Goal: Information Seeking & Learning: Learn about a topic

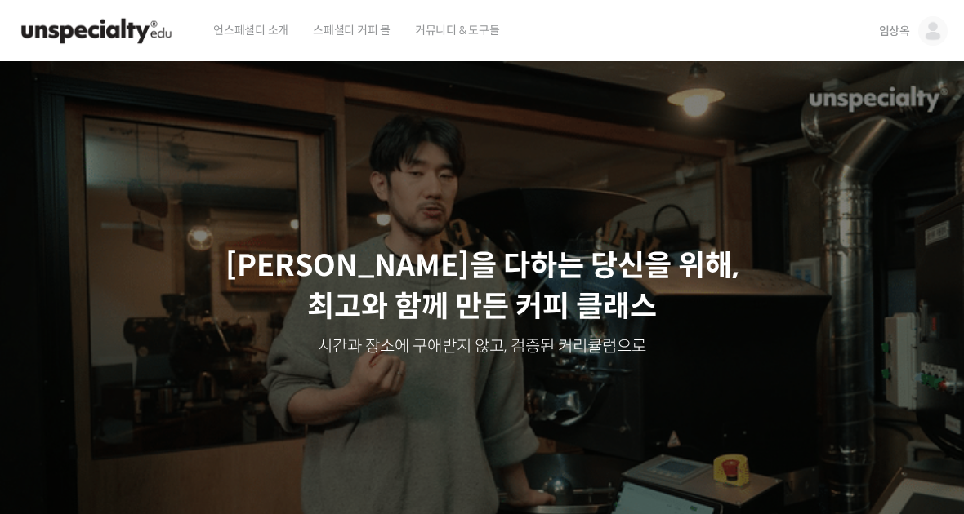
click at [936, 30] on img at bounding box center [932, 30] width 29 height 29
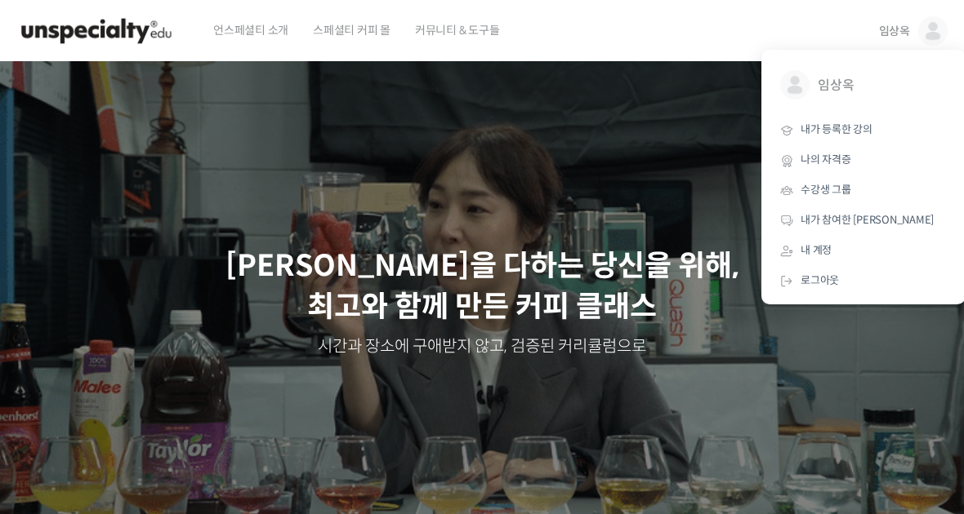
click at [856, 131] on span "내가 등록한 강의" at bounding box center [836, 129] width 72 height 14
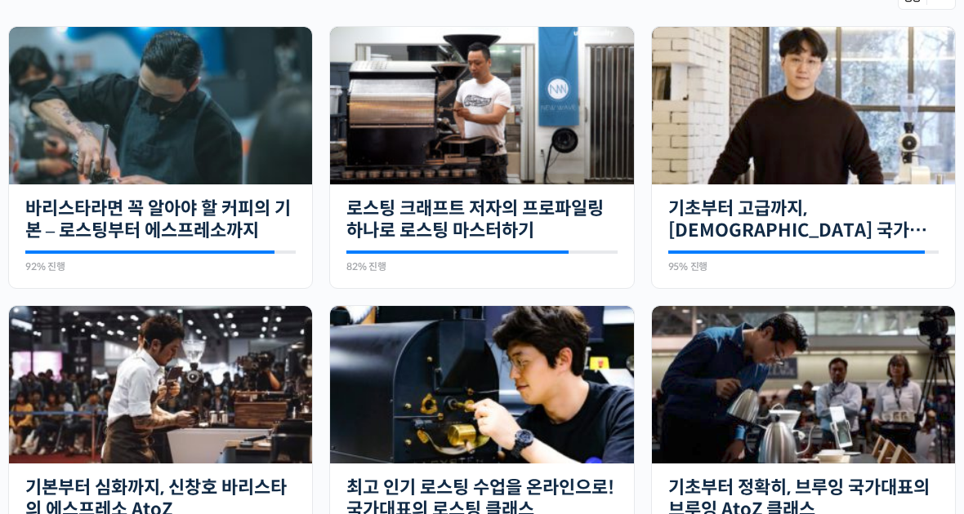
scroll to position [391, 0]
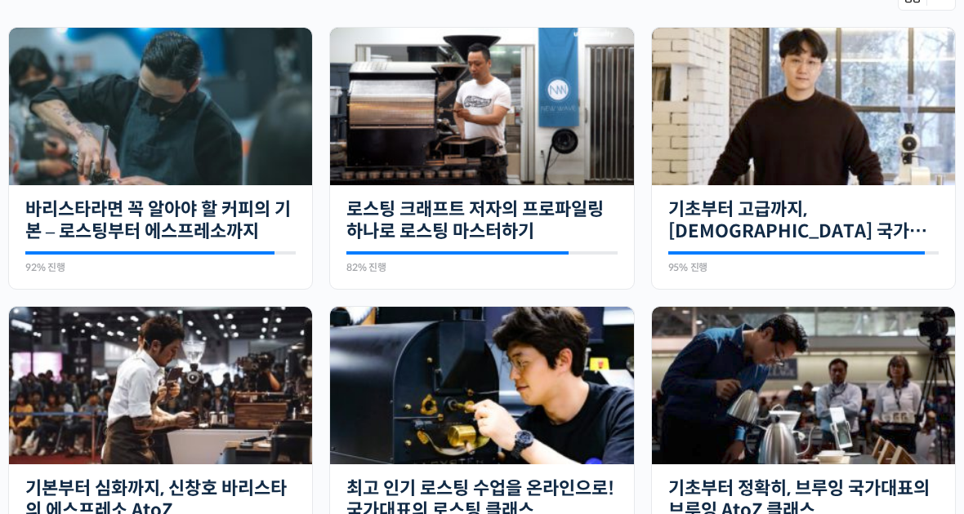
click at [158, 370] on img at bounding box center [160, 386] width 303 height 158
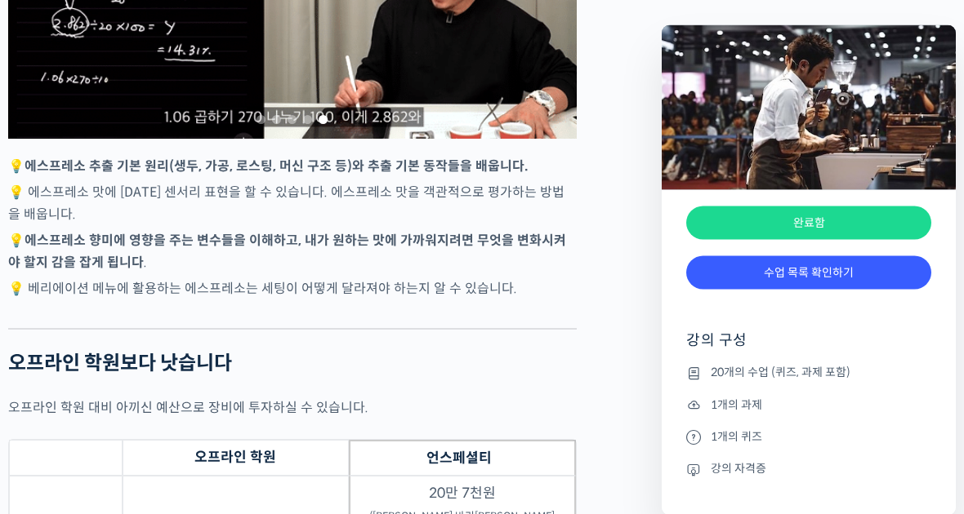
scroll to position [3918, 0]
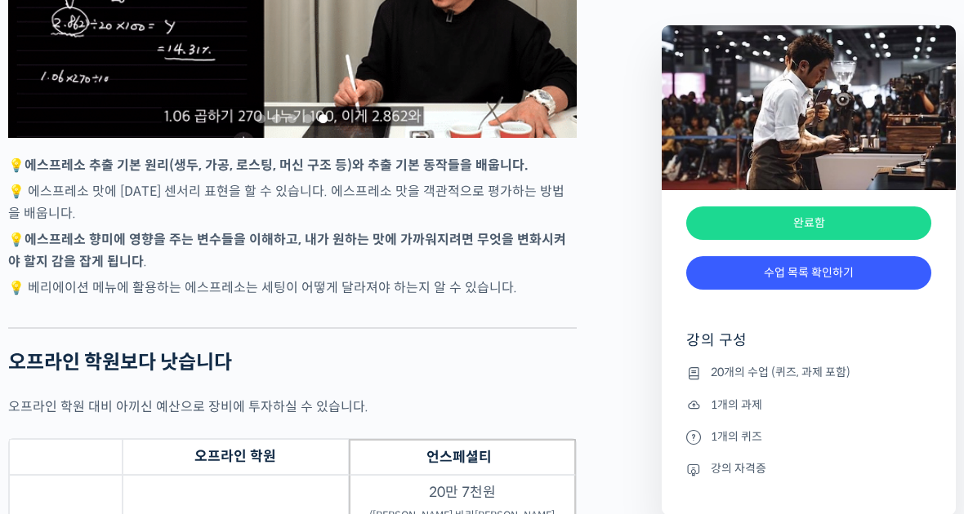
click at [798, 372] on li "20개의 수업 (퀴즈, 과제 포함)" at bounding box center [808, 373] width 245 height 20
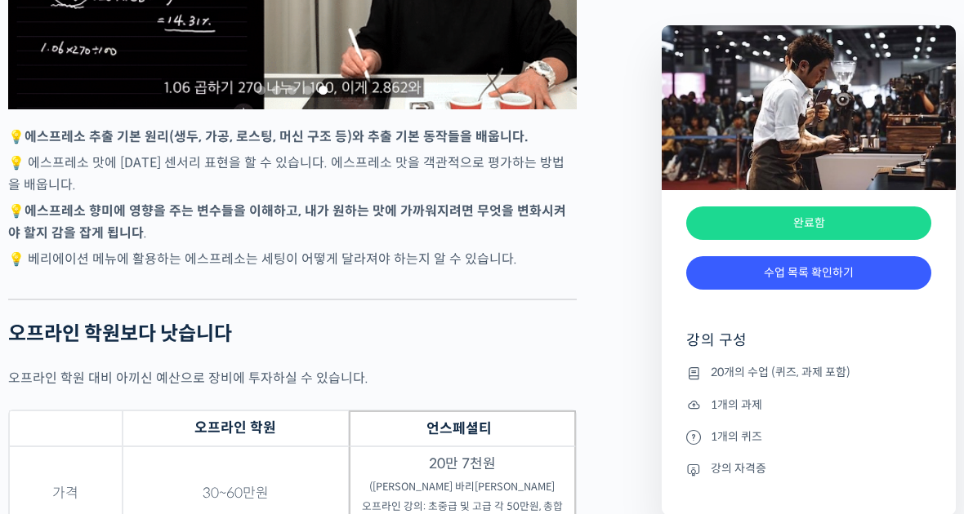
click at [848, 269] on link "수업 목록 확인하기" at bounding box center [808, 272] width 245 height 33
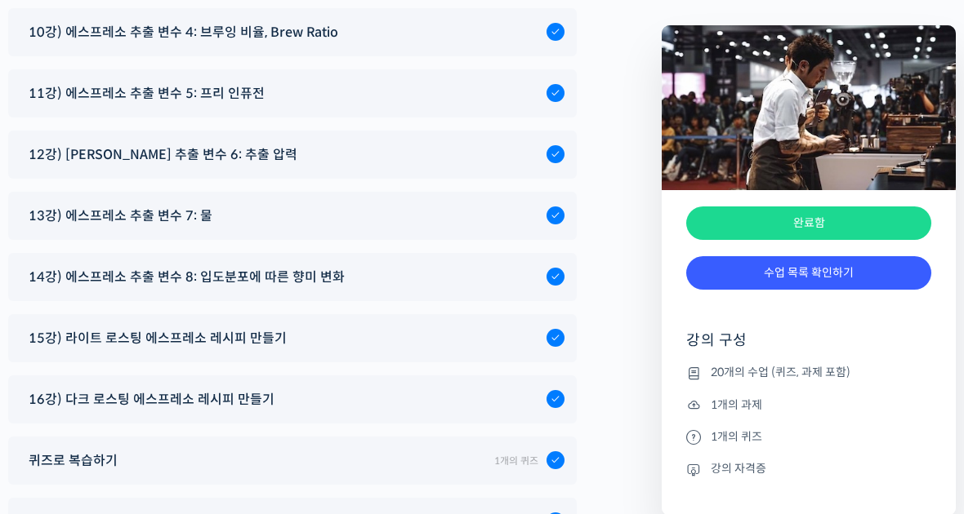
scroll to position [9362, 0]
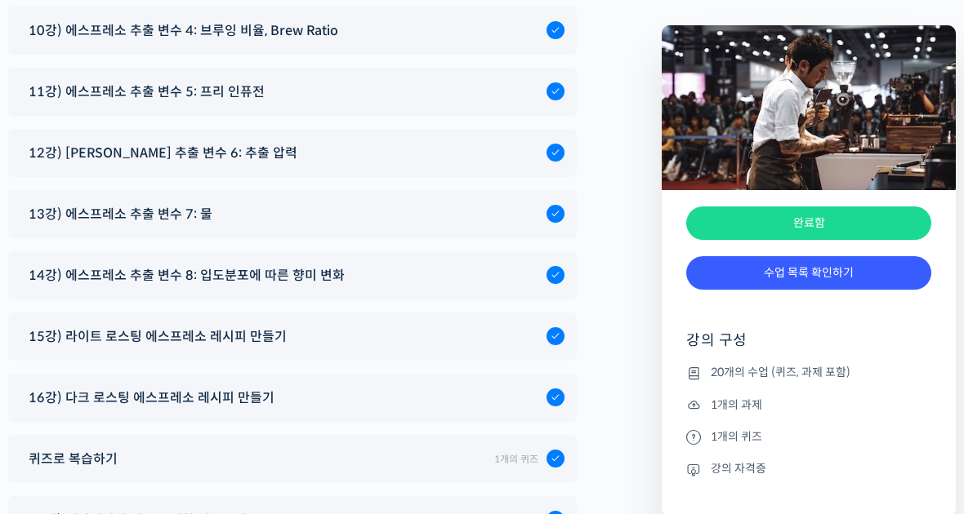
click at [65, 326] on span "15강) 라이트 로스팅 에스프레소 레시피 만들기" at bounding box center [158, 337] width 258 height 22
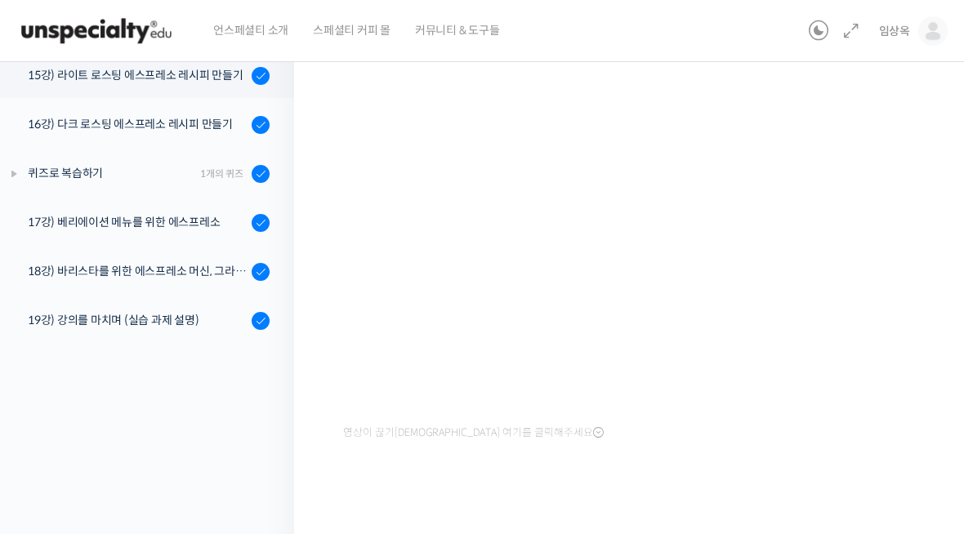
scroll to position [166, 0]
